Goal: Transaction & Acquisition: Purchase product/service

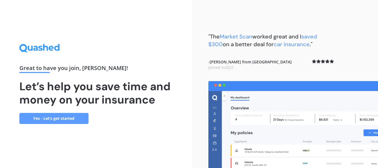
click at [287, 108] on img at bounding box center [294, 124] width 170 height 87
click at [349, 154] on img at bounding box center [294, 124] width 170 height 87
click at [65, 119] on link "Yes - Let’s get started" at bounding box center [53, 118] width 69 height 11
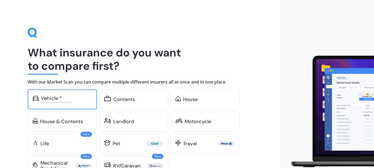
click at [59, 100] on div "Vehicle *" at bounding box center [51, 99] width 21 height 6
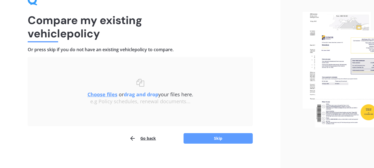
scroll to position [36, 0]
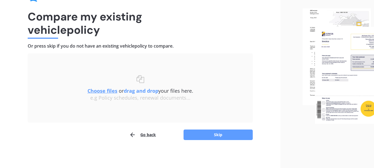
click at [85, 132] on div "Go back Skip" at bounding box center [140, 134] width 225 height 11
click at [84, 134] on div "Go back Skip" at bounding box center [140, 134] width 225 height 11
click at [144, 137] on button "Go back" at bounding box center [142, 134] width 27 height 11
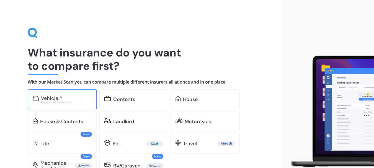
click at [66, 101] on div "Excludes commercial vehicles" at bounding box center [66, 102] width 51 height 2
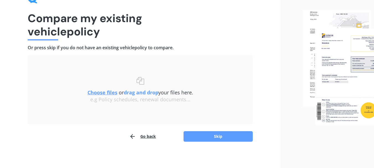
scroll to position [36, 0]
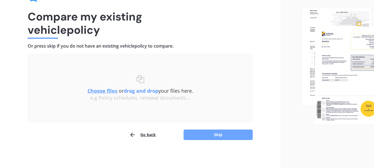
click at [202, 139] on button "Skip" at bounding box center [218, 135] width 69 height 11
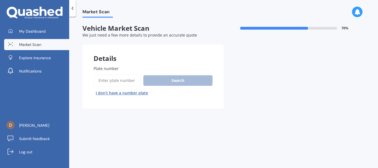
click at [102, 78] on input "Plate number" at bounding box center [118, 81] width 48 height 12
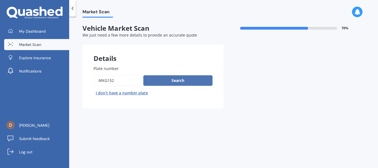
type input "mkg152"
click at [166, 84] on button "Search" at bounding box center [178, 80] width 69 height 11
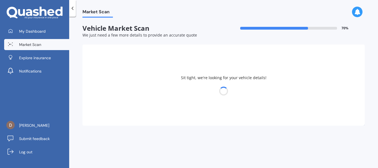
select select "HYUNDAI"
select select "[GEOGRAPHIC_DATA]"
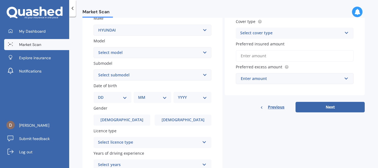
scroll to position [111, 0]
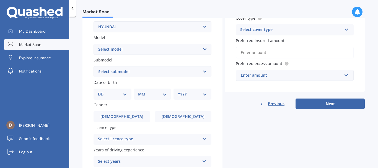
click at [190, 71] on select "Select submodel 2.2 4WD CRDi Elite Turbo Diesel A5 2.2 4WD CRDi Turbo Diesel A5…" at bounding box center [153, 71] width 118 height 11
select select "2.4 GL 4WD"
click at [94, 66] on select "Select submodel 2.2 4WD CRDi Elite Turbo Diesel A5 2.2 4WD CRDi Turbo Diesel A5…" at bounding box center [153, 71] width 118 height 11
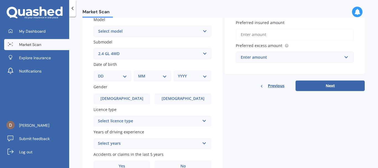
scroll to position [139, 0]
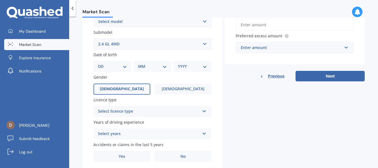
click at [139, 86] on label "[DEMOGRAPHIC_DATA]" at bounding box center [122, 89] width 57 height 11
click at [0, 0] on input "[DEMOGRAPHIC_DATA]" at bounding box center [0, 0] width 0 height 0
click at [142, 109] on div "Select licence type" at bounding box center [149, 111] width 102 height 7
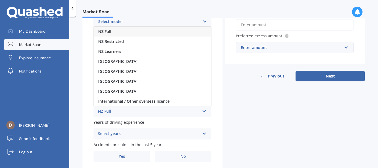
click at [114, 29] on div "NZ Full" at bounding box center [152, 32] width 117 height 10
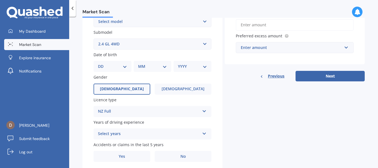
click at [132, 133] on div "Select years" at bounding box center [149, 134] width 102 height 7
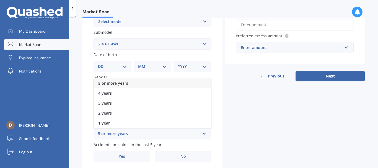
click at [122, 81] on span "5 or more years" at bounding box center [113, 83] width 30 height 5
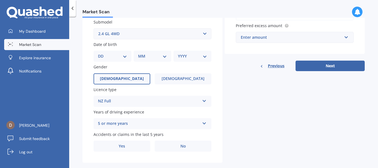
scroll to position [158, 0]
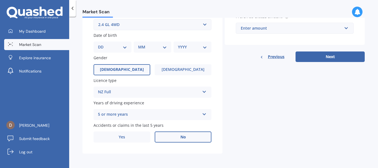
click at [186, 138] on label "No" at bounding box center [183, 137] width 57 height 11
click at [0, 0] on input "No" at bounding box center [0, 0] width 0 height 0
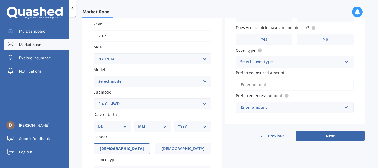
scroll to position [19, 0]
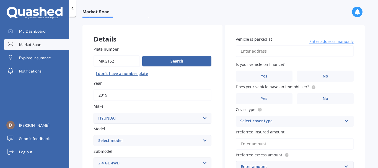
click at [275, 51] on input "Vehicle is parked at" at bounding box center [295, 51] width 118 height 12
type input "[STREET_ADDRESS]"
click at [323, 78] on span "No" at bounding box center [326, 76] width 6 height 5
click at [0, 0] on input "No" at bounding box center [0, 0] width 0 height 0
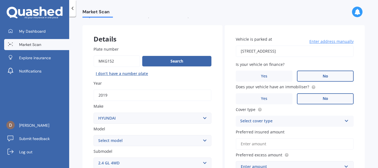
click at [324, 99] on span "No" at bounding box center [326, 98] width 6 height 5
click at [0, 0] on input "No" at bounding box center [0, 0] width 0 height 0
click at [314, 119] on div "Select cover type" at bounding box center [291, 121] width 102 height 7
click at [297, 130] on div "Comprehensive" at bounding box center [294, 132] width 117 height 10
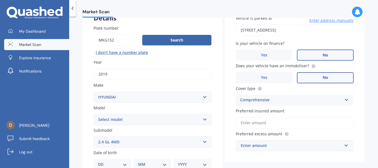
scroll to position [75, 0]
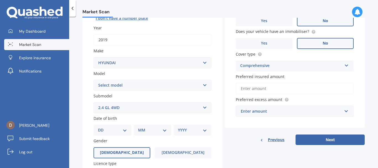
drag, startPoint x: 245, startPoint y: 86, endPoint x: 274, endPoint y: 94, distance: 30.8
click at [245, 88] on input "Preferred insured amount" at bounding box center [295, 89] width 118 height 12
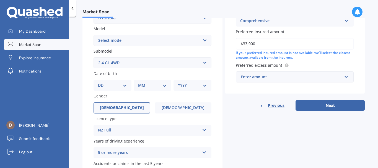
scroll to position [130, 0]
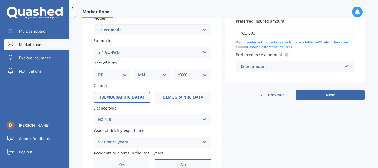
type input "$33,000"
click at [350, 70] on div "Enter amount $100 $400 $500 $750 $1,000 $1,500 $2,000" at bounding box center [295, 66] width 118 height 11
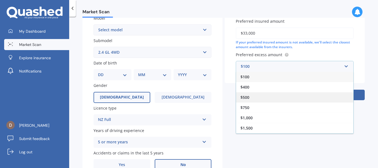
click at [258, 99] on div "$500" at bounding box center [294, 97] width 117 height 10
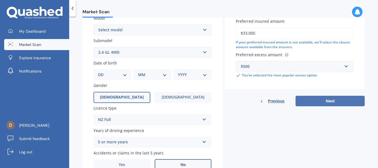
click at [327, 103] on button "Next" at bounding box center [330, 101] width 69 height 11
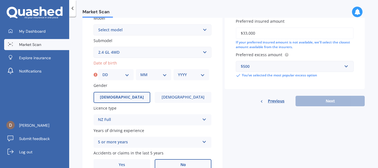
click at [128, 75] on select "DD 01 02 03 04 05 06 07 08 09 10 11 12 13 14 15 16 17 18 19 20 21 22 23 24 25 2…" at bounding box center [116, 75] width 27 height 6
select select "14"
click at [103, 72] on select "DD 01 02 03 04 05 06 07 08 09 10 11 12 13 14 15 16 17 18 19 20 21 22 23 24 25 2…" at bounding box center [116, 75] width 27 height 6
click at [161, 75] on select "MM 01 02 03 04 05 06 07 08 09 10 11 12" at bounding box center [153, 75] width 27 height 6
select select "07"
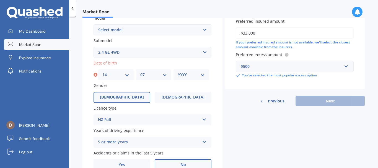
click at [140, 72] on select "MM 01 02 03 04 05 06 07 08 09 10 11 12" at bounding box center [153, 75] width 27 height 6
click at [195, 76] on select "YYYY 2025 2024 2023 2022 2021 2020 2019 2018 2017 2016 2015 2014 2013 2012 2011…" at bounding box center [191, 75] width 27 height 6
select select "1948"
click at [178, 72] on select "YYYY 2025 2024 2023 2022 2021 2020 2019 2018 2017 2016 2015 2014 2013 2012 2011…" at bounding box center [191, 75] width 27 height 6
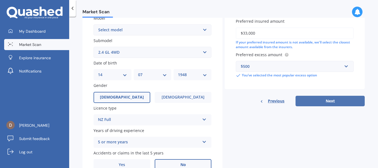
click at [321, 101] on button "Next" at bounding box center [330, 101] width 69 height 11
select select "14"
select select "07"
select select "1948"
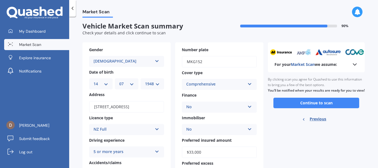
scroll to position [0, 0]
